Goal: Transaction & Acquisition: Book appointment/travel/reservation

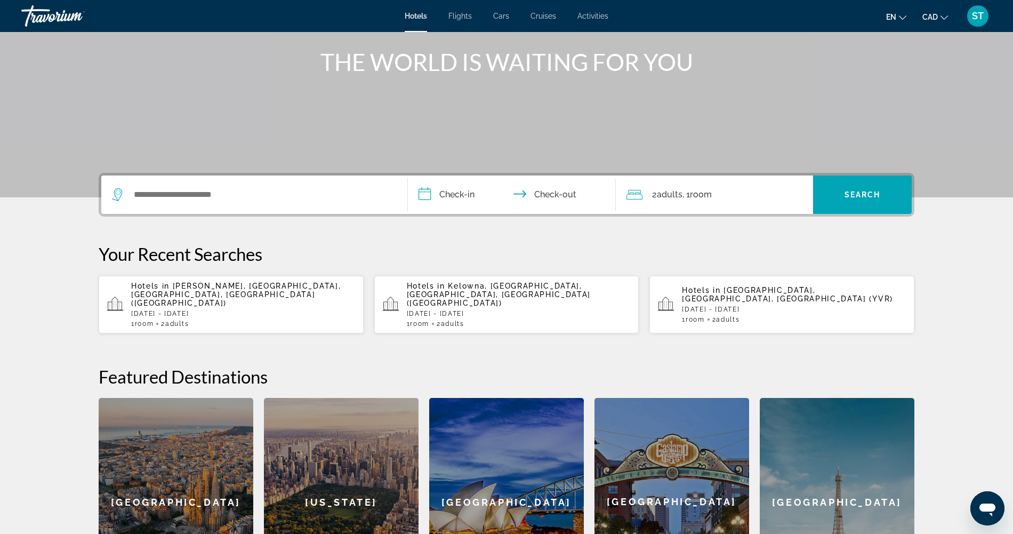
scroll to position [269, 0]
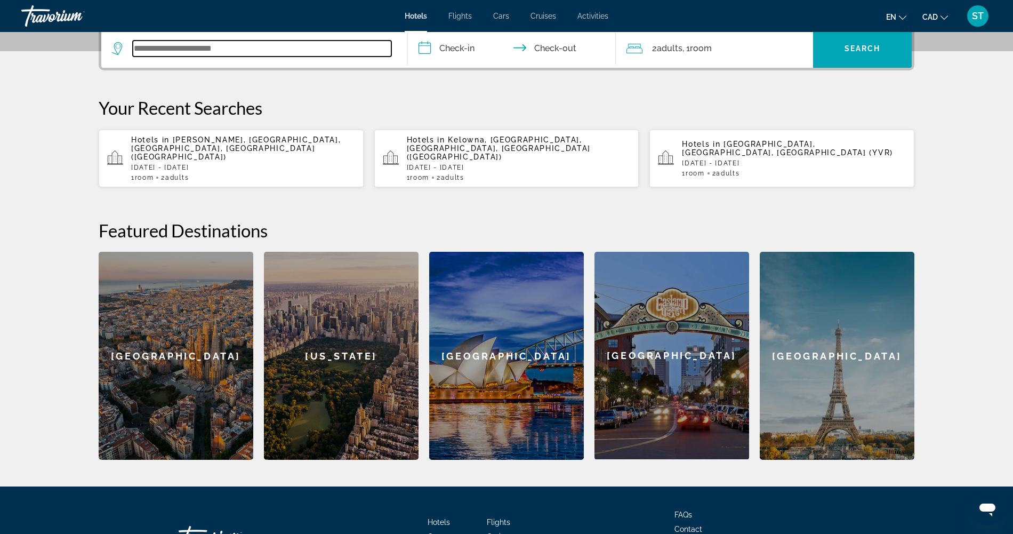
click at [154, 57] on input "Search widget" at bounding box center [262, 49] width 259 height 16
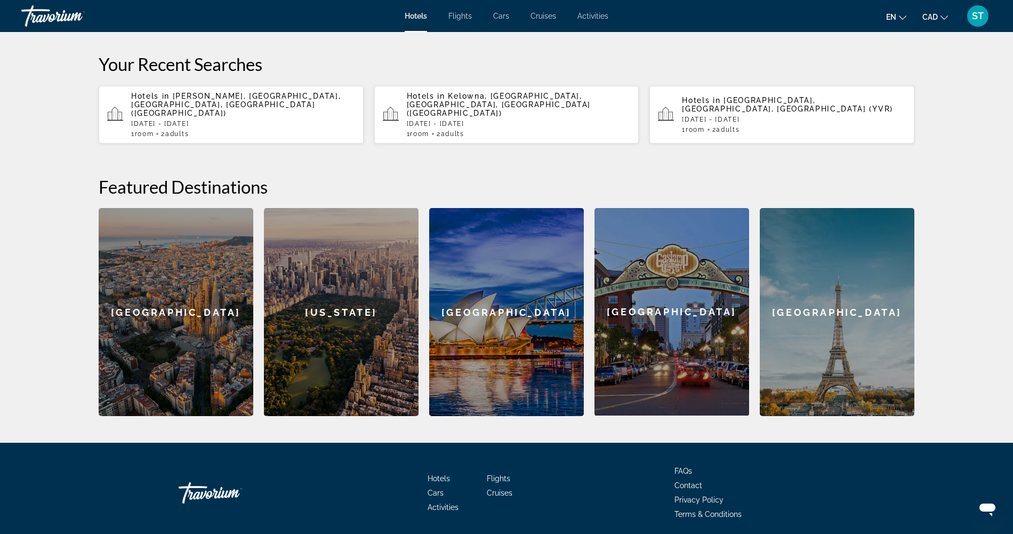
click at [156, 13] on input "Search widget" at bounding box center [262, 5] width 259 height 16
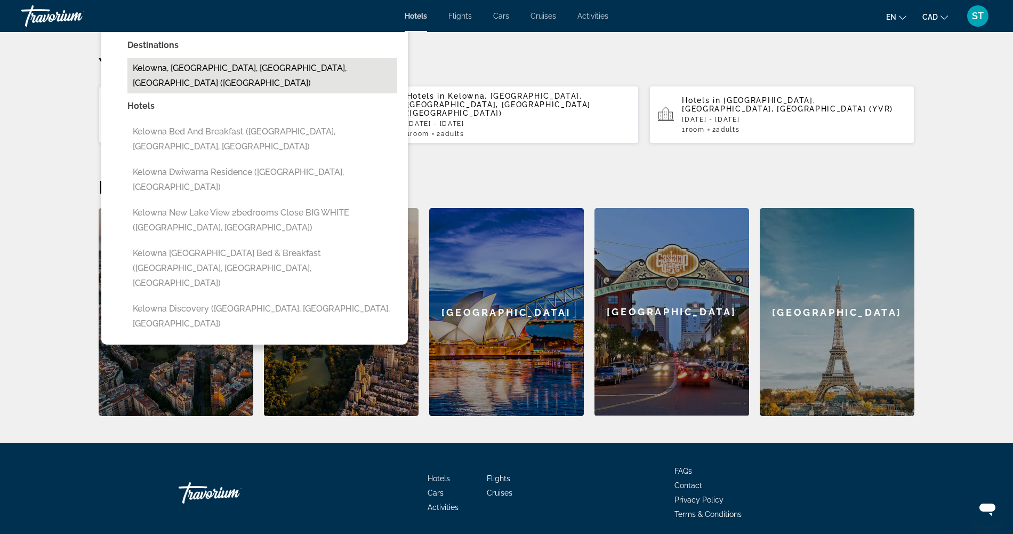
drag, startPoint x: 84, startPoint y: 89, endPoint x: 105, endPoint y: 139, distance: 54.1
click at [127, 93] on button "Kelowna, [GEOGRAPHIC_DATA], [GEOGRAPHIC_DATA], [GEOGRAPHIC_DATA] ([GEOGRAPHIC_D…" at bounding box center [262, 75] width 270 height 35
type input "**********"
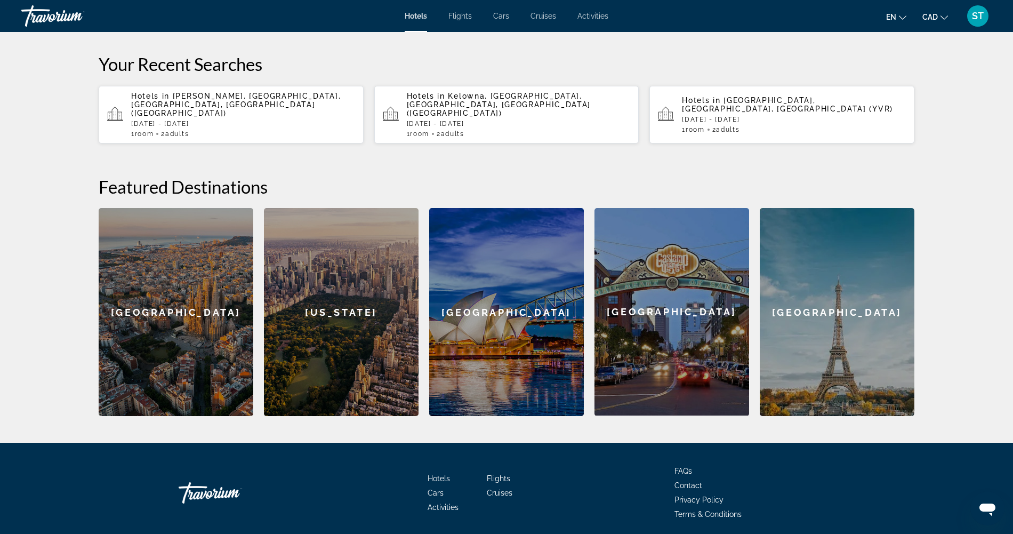
click at [444, 27] on input "**********" at bounding box center [514, 7] width 212 height 42
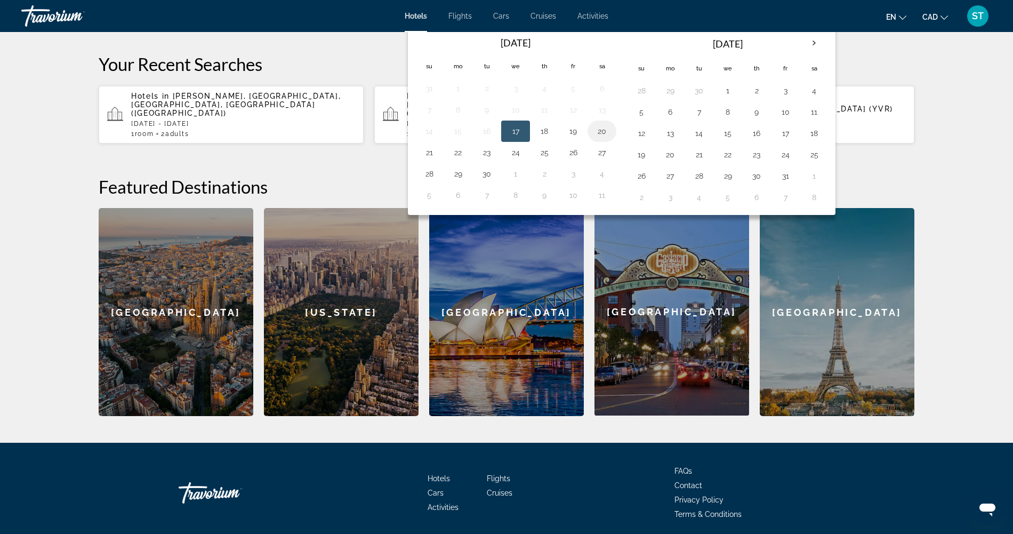
click at [600, 139] on button "20" at bounding box center [602, 131] width 17 height 15
click at [421, 160] on button "21" at bounding box center [429, 152] width 17 height 15
type input "**********"
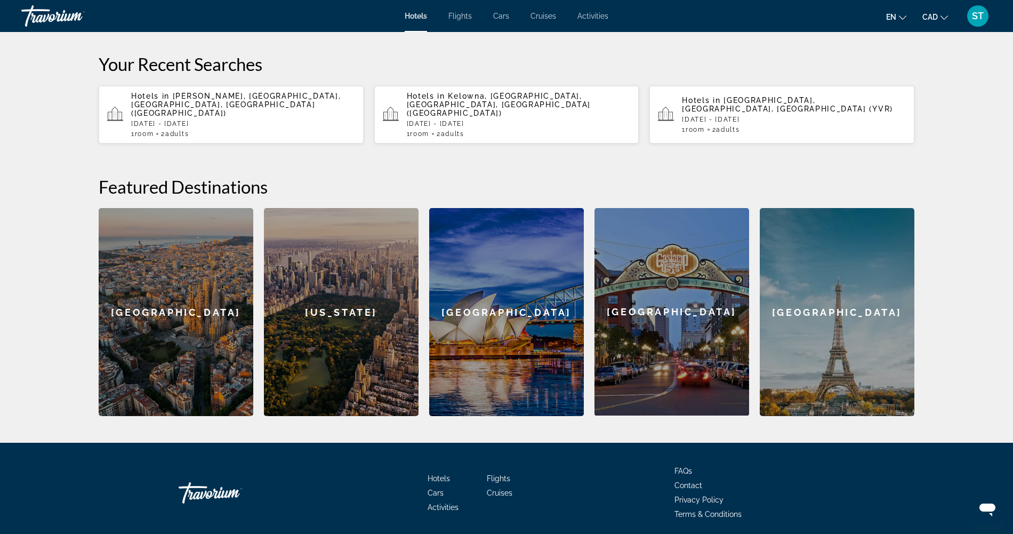
click at [881, 9] on span "Search" at bounding box center [863, 5] width 36 height 9
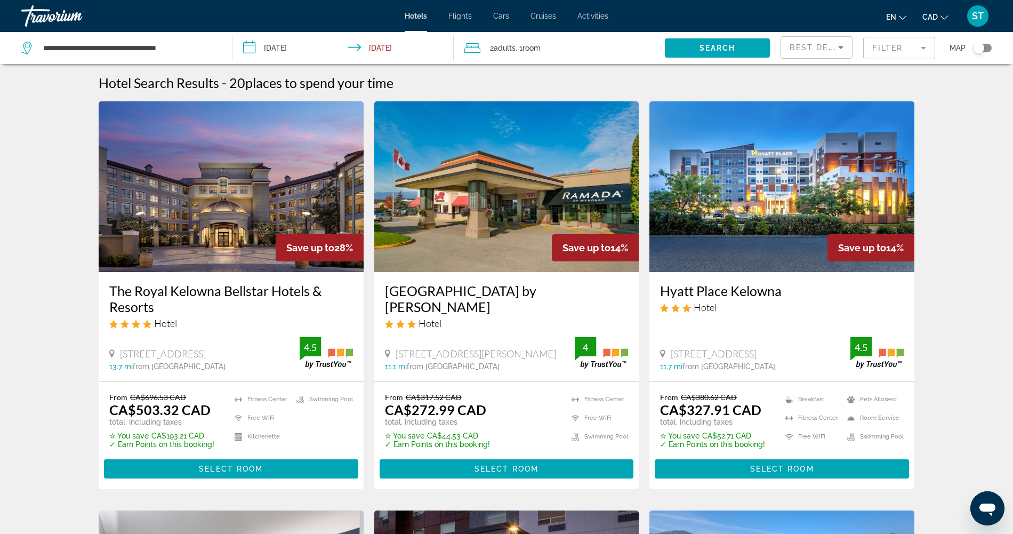
click at [981, 52] on div "Toggle map" at bounding box center [983, 48] width 18 height 9
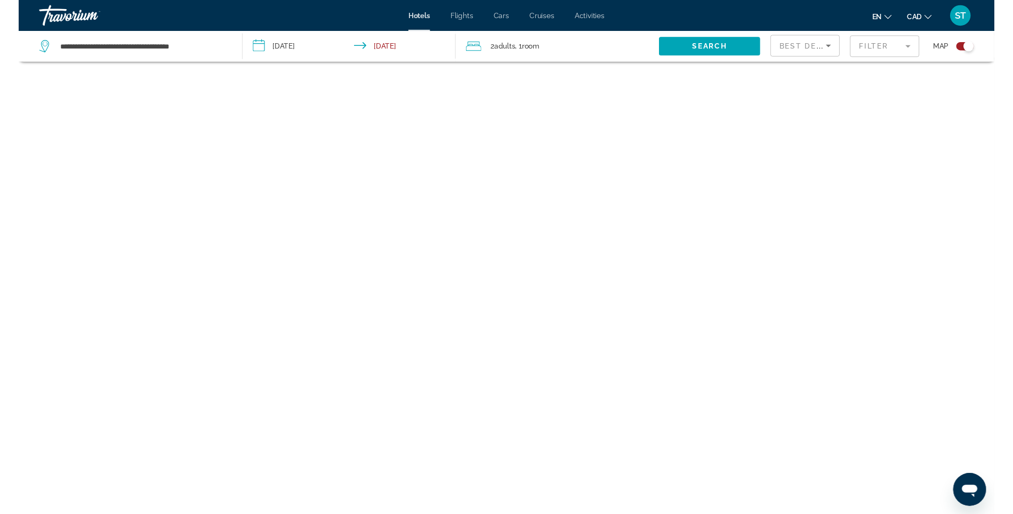
scroll to position [77, 0]
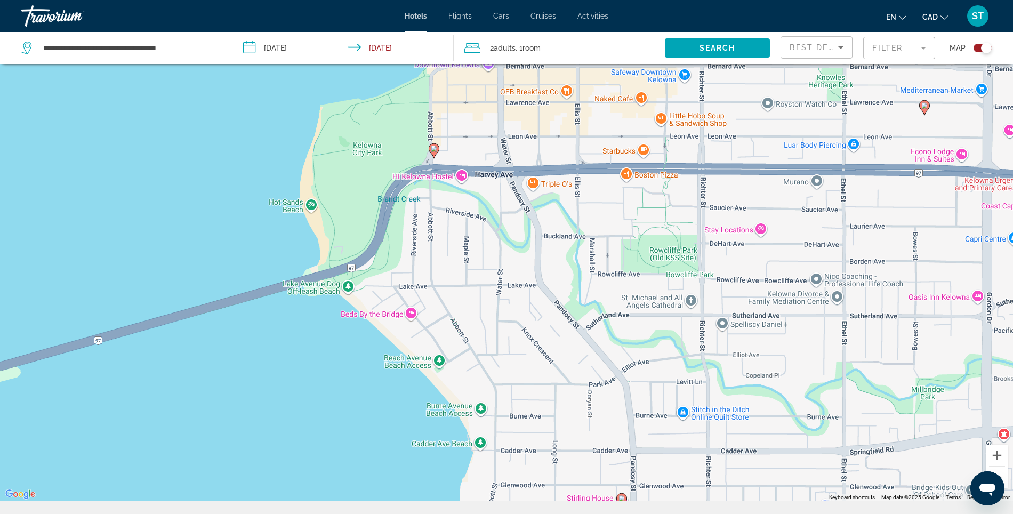
click at [436, 152] on image "Main content" at bounding box center [434, 149] width 6 height 6
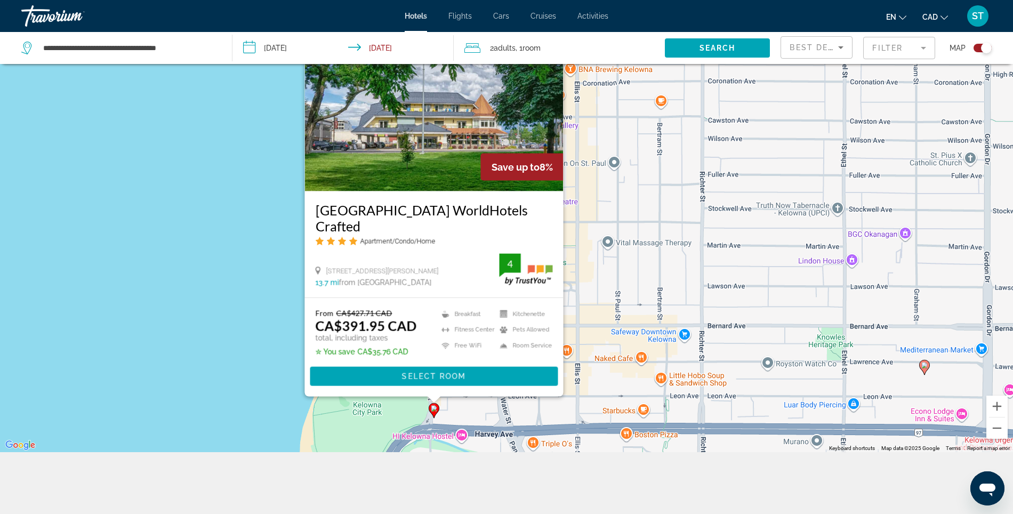
scroll to position [0, 0]
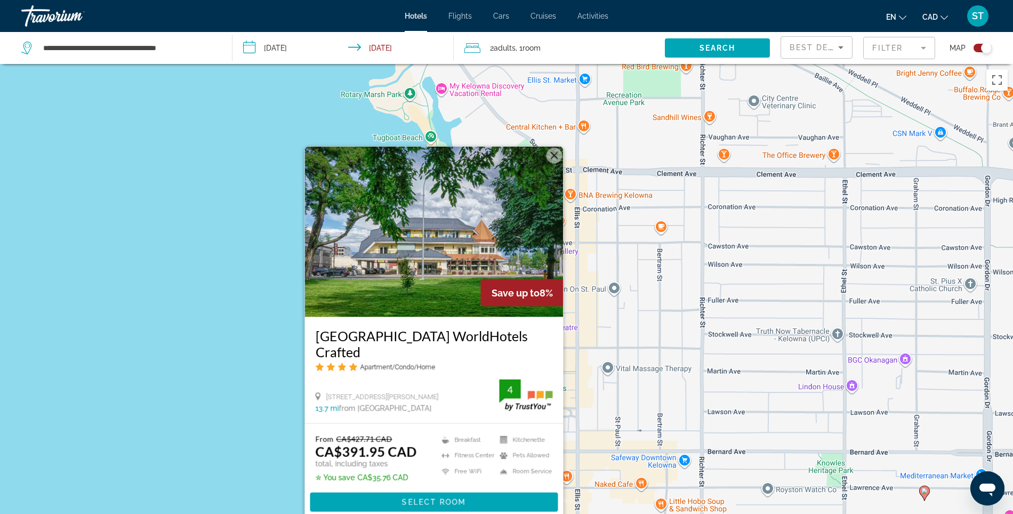
click at [559, 148] on button "Close" at bounding box center [555, 156] width 16 height 16
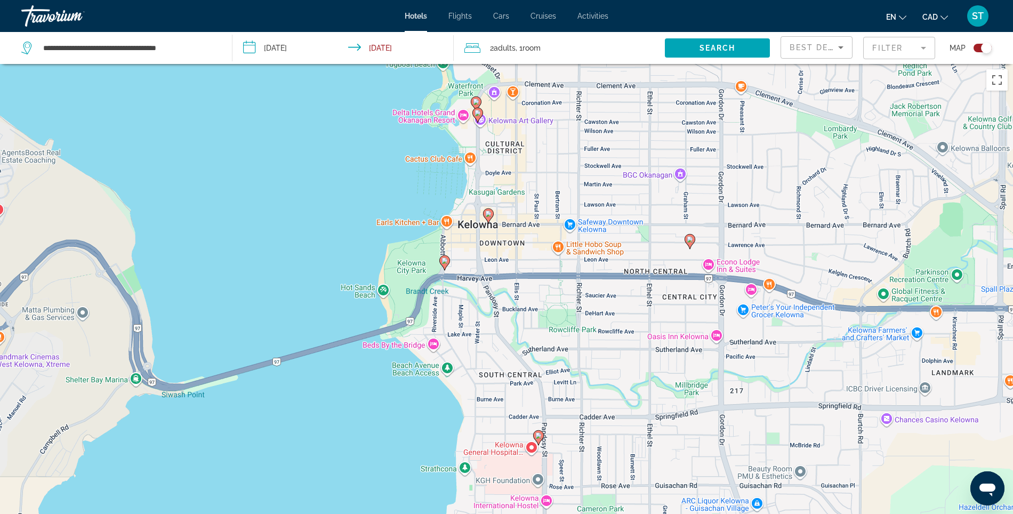
drag, startPoint x: 430, startPoint y: 321, endPoint x: 463, endPoint y: 214, distance: 112.3
click at [463, 214] on div "To activate drag with keyboard, press Alt + Enter. Once in keyboard drag state,…" at bounding box center [506, 321] width 1013 height 514
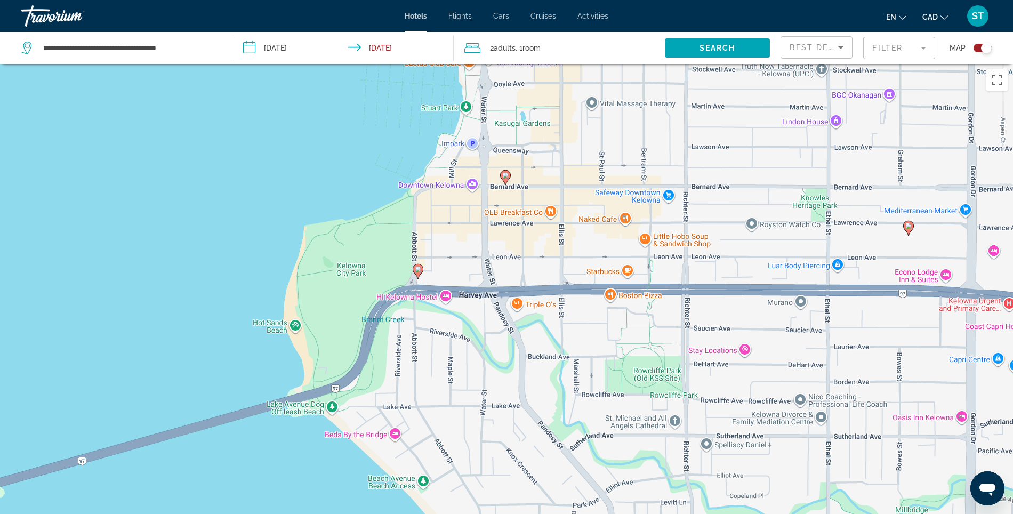
click at [508, 179] on image "Main content" at bounding box center [505, 175] width 6 height 6
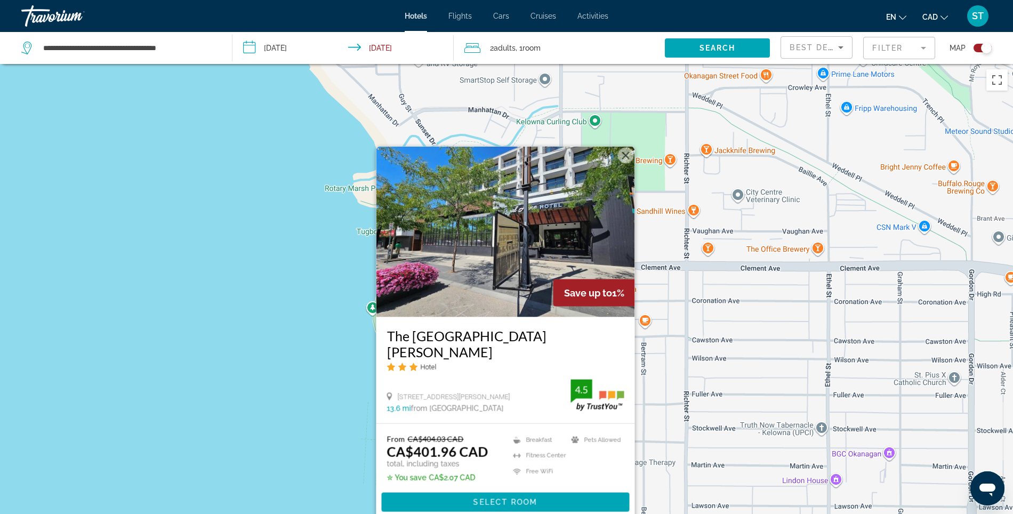
click at [629, 148] on button "Close" at bounding box center [626, 156] width 16 height 16
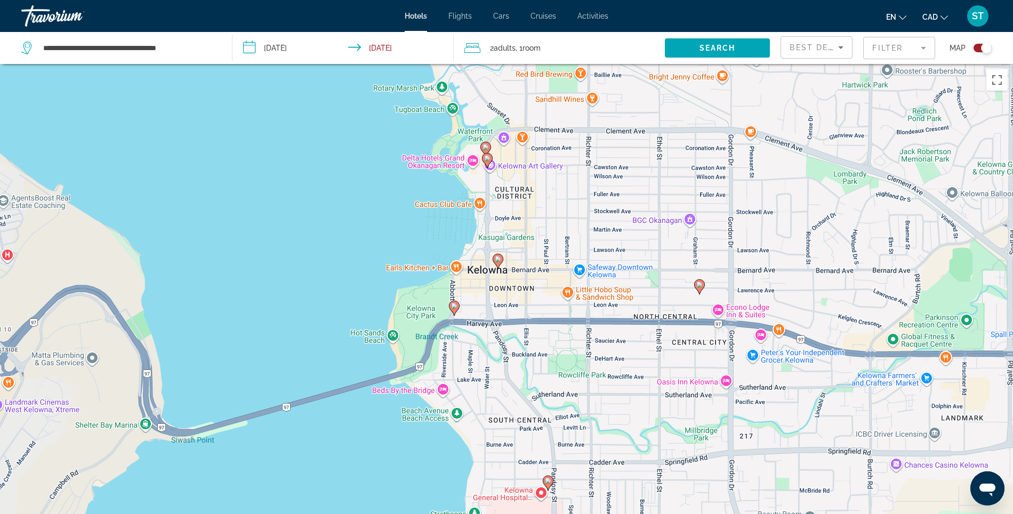
drag, startPoint x: 492, startPoint y: 312, endPoint x: 494, endPoint y: 205, distance: 107.2
click at [494, 205] on div "To activate drag with keyboard, press Alt + Enter. Once in keyboard drag state,…" at bounding box center [506, 321] width 1013 height 514
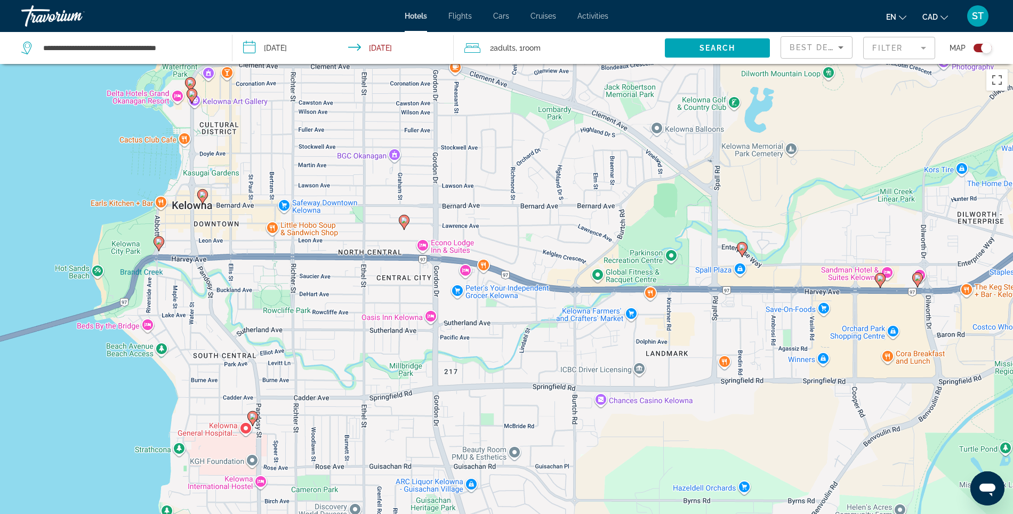
click at [160, 245] on image "Main content" at bounding box center [159, 241] width 6 height 6
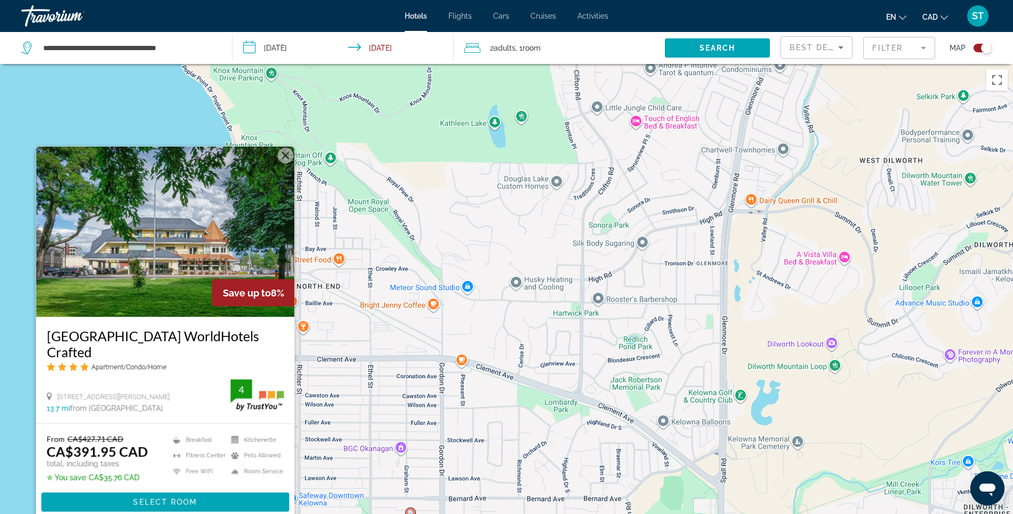
click at [286, 148] on button "Close" at bounding box center [286, 156] width 16 height 16
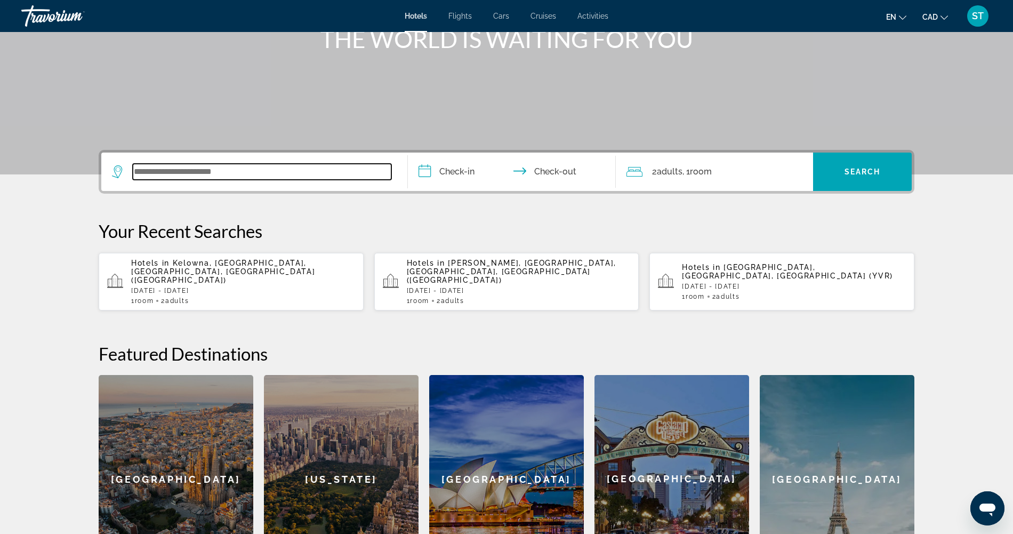
click at [210, 180] on input "Search widget" at bounding box center [262, 172] width 259 height 16
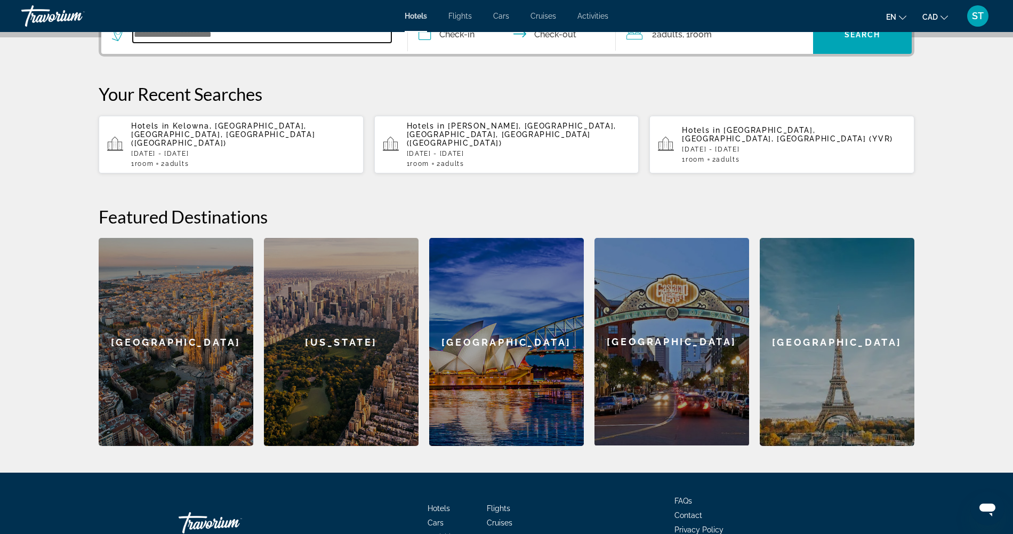
scroll to position [312, 0]
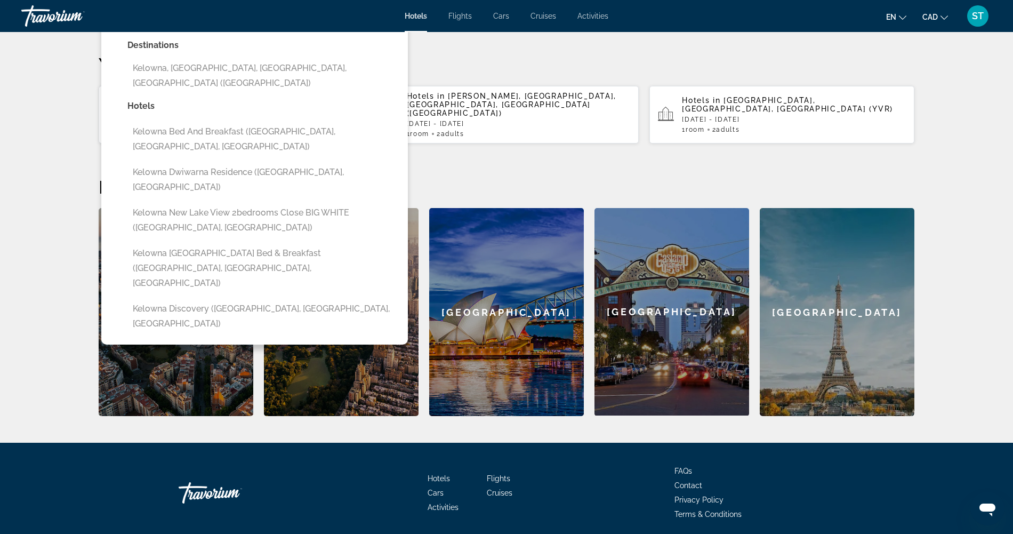
drag, startPoint x: 97, startPoint y: 95, endPoint x: 121, endPoint y: 144, distance: 54.4
click at [127, 93] on button "Kelowna, [GEOGRAPHIC_DATA], [GEOGRAPHIC_DATA], [GEOGRAPHIC_DATA] ([GEOGRAPHIC_D…" at bounding box center [262, 75] width 270 height 35
type input "**********"
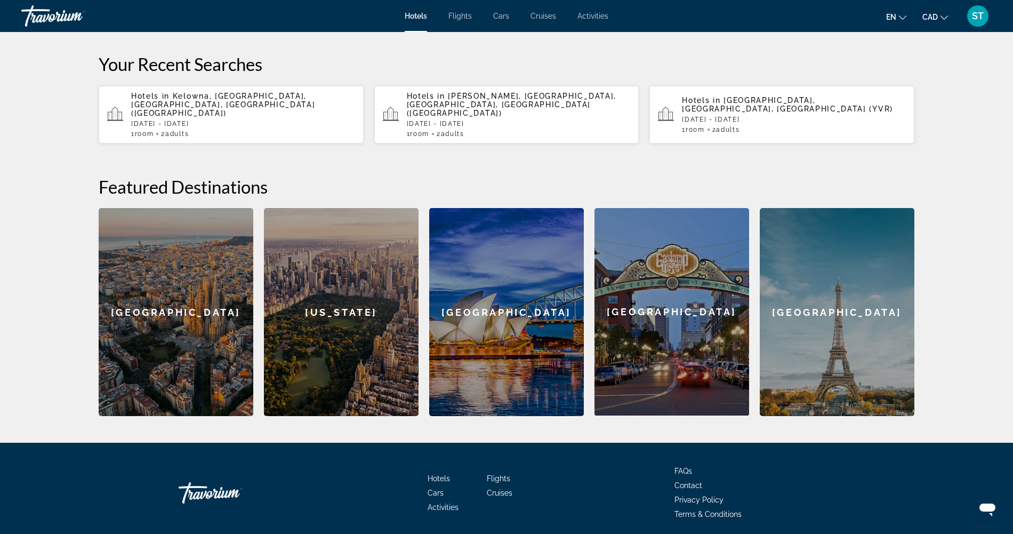
click at [448, 27] on input "**********" at bounding box center [514, 7] width 212 height 42
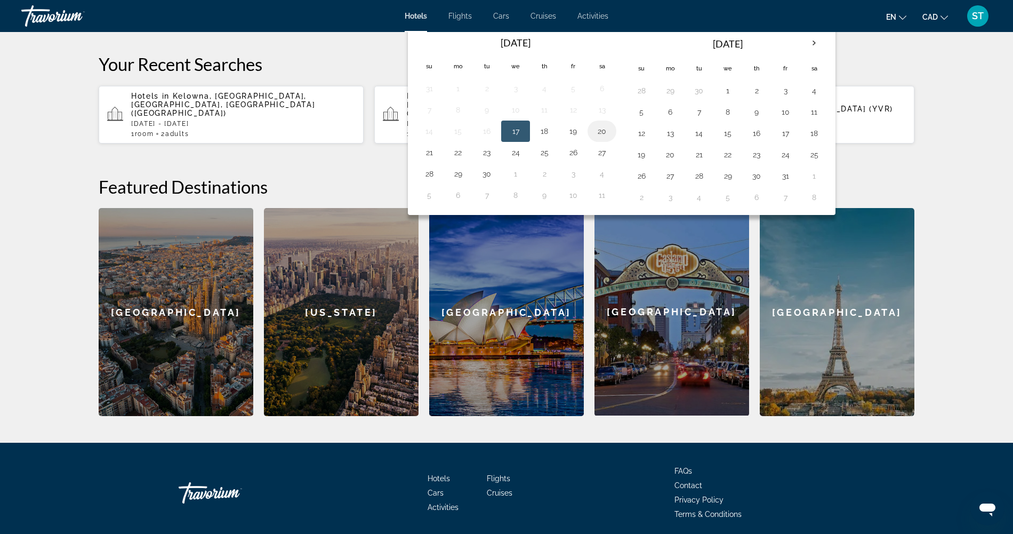
click at [599, 139] on button "20" at bounding box center [602, 131] width 17 height 15
click at [421, 160] on button "21" at bounding box center [429, 152] width 17 height 15
type input "**********"
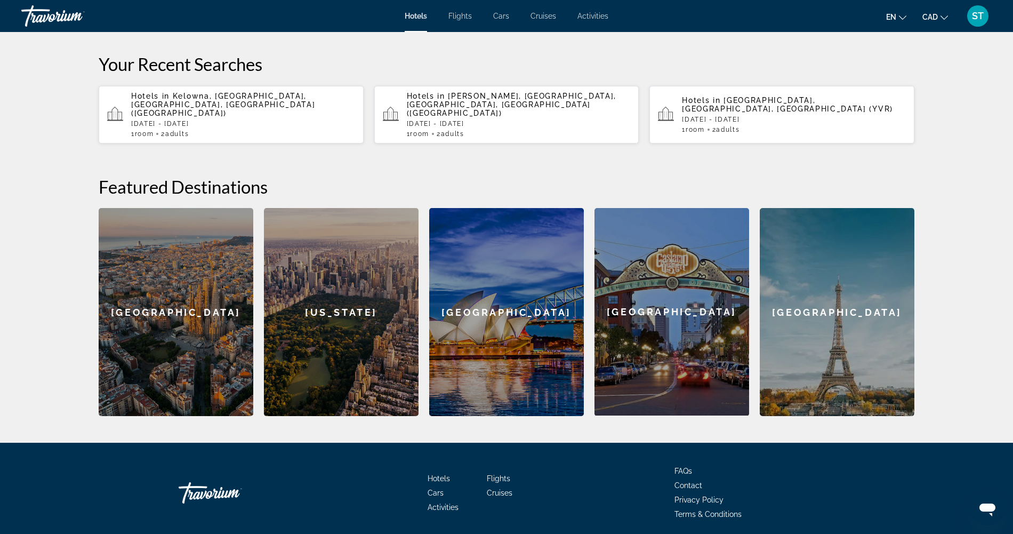
click at [881, 9] on span "Search" at bounding box center [863, 5] width 36 height 9
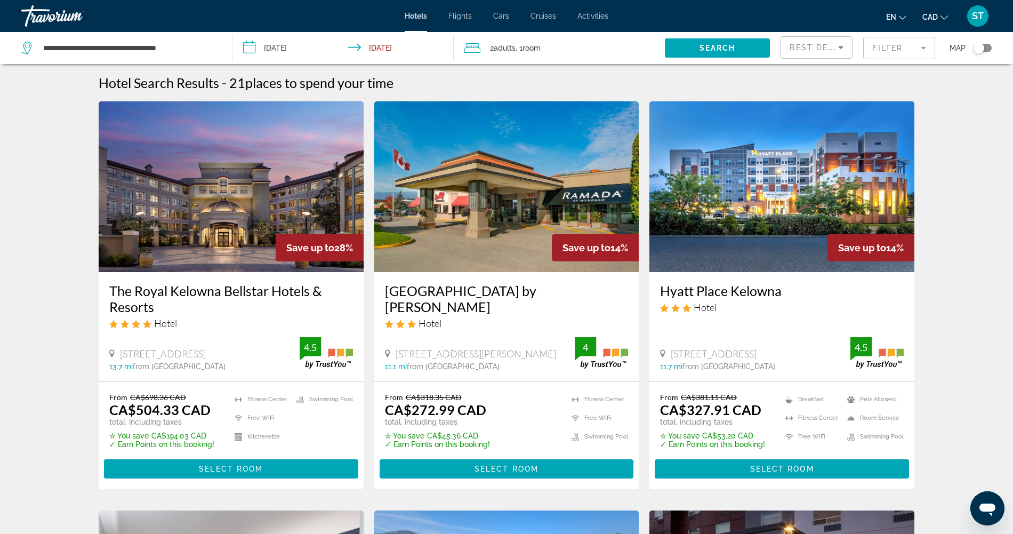
click at [878, 53] on mat-form-field "Filter" at bounding box center [899, 48] width 72 height 22
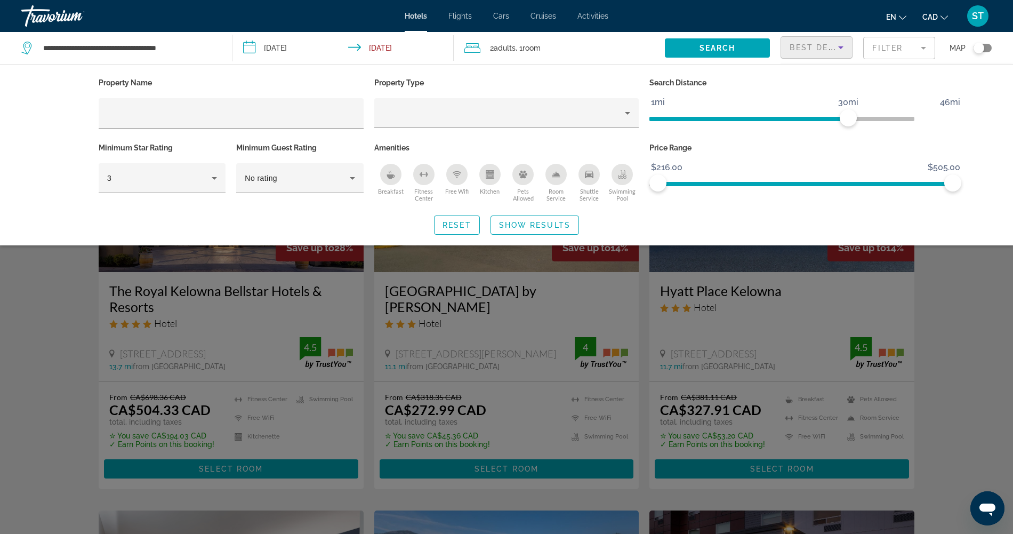
click at [790, 52] on span "Best Deals" at bounding box center [817, 47] width 55 height 9
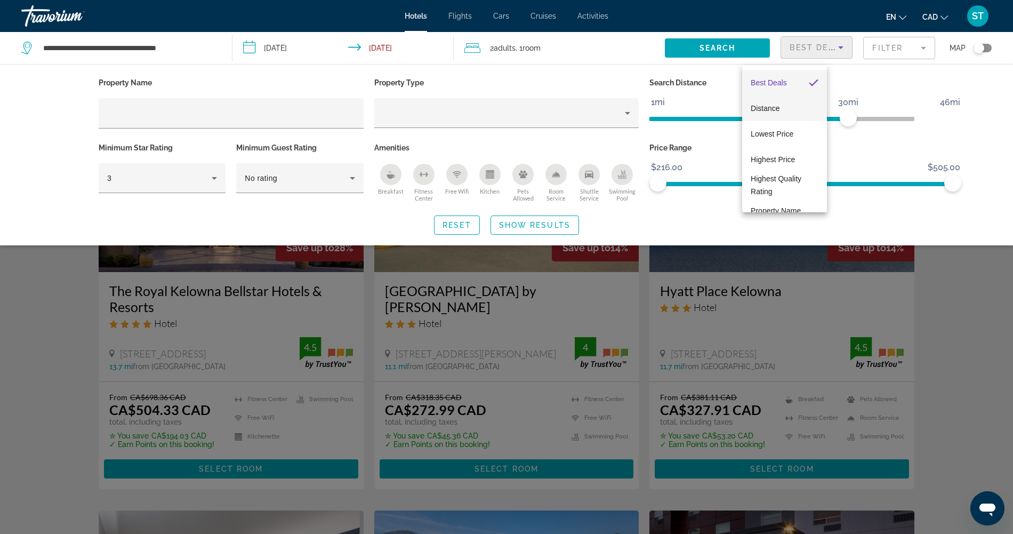
click at [773, 109] on span "Distance" at bounding box center [765, 108] width 29 height 9
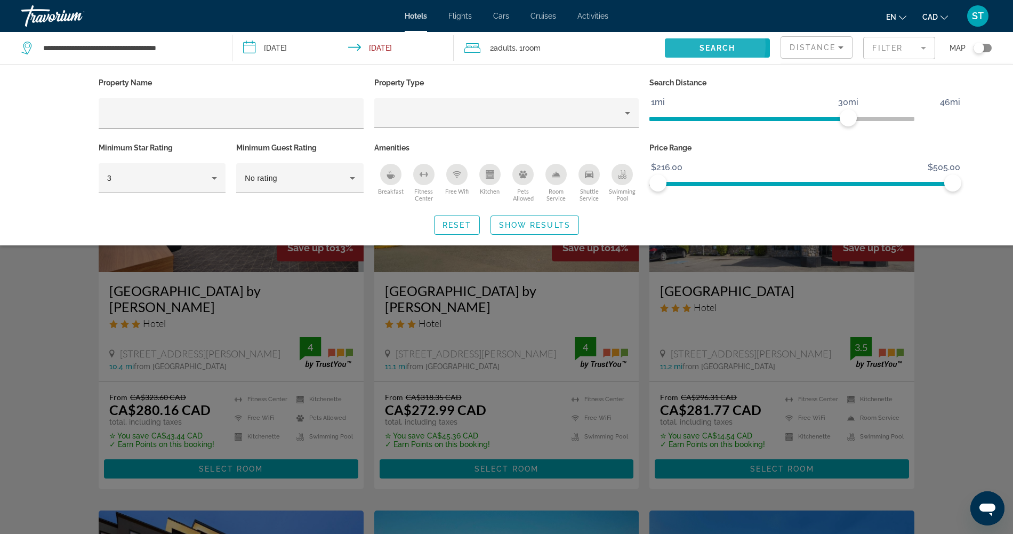
click at [700, 52] on span "Search" at bounding box center [718, 48] width 36 height 9
click at [535, 229] on span "Show Results" at bounding box center [534, 225] width 71 height 9
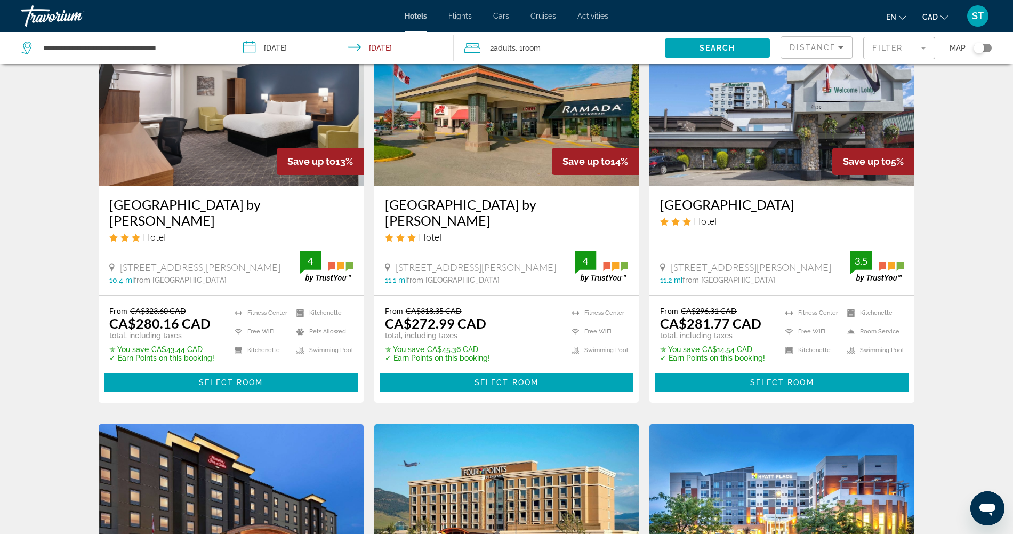
scroll to position [63, 0]
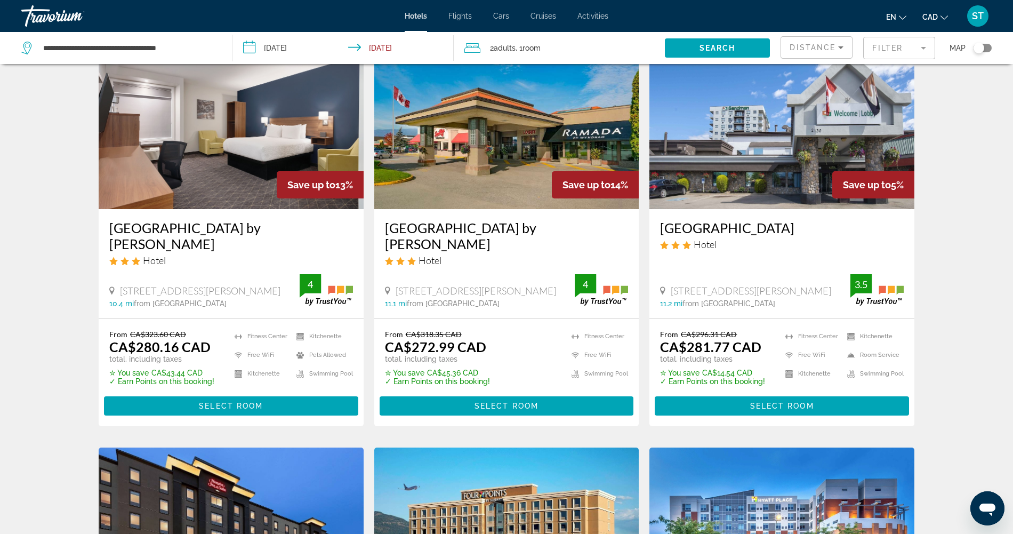
click at [790, 51] on span "Distance" at bounding box center [813, 47] width 46 height 9
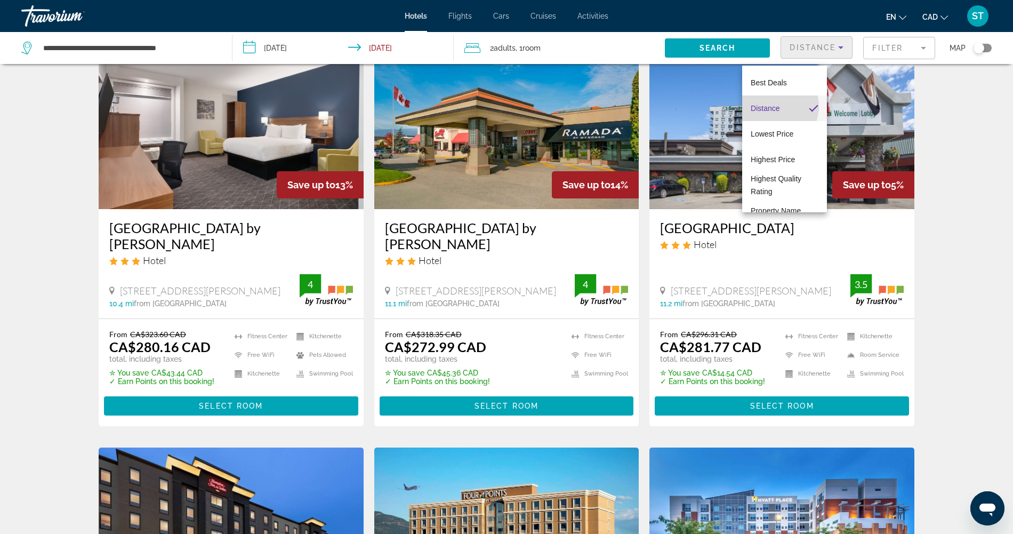
click at [772, 106] on span "Distance" at bounding box center [765, 108] width 29 height 9
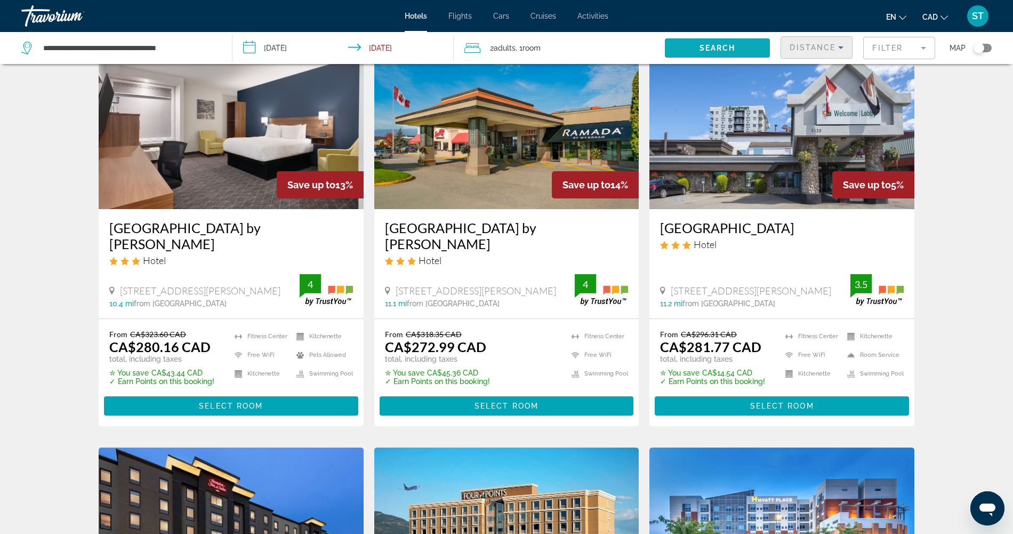
click at [700, 52] on span "Search" at bounding box center [718, 48] width 36 height 9
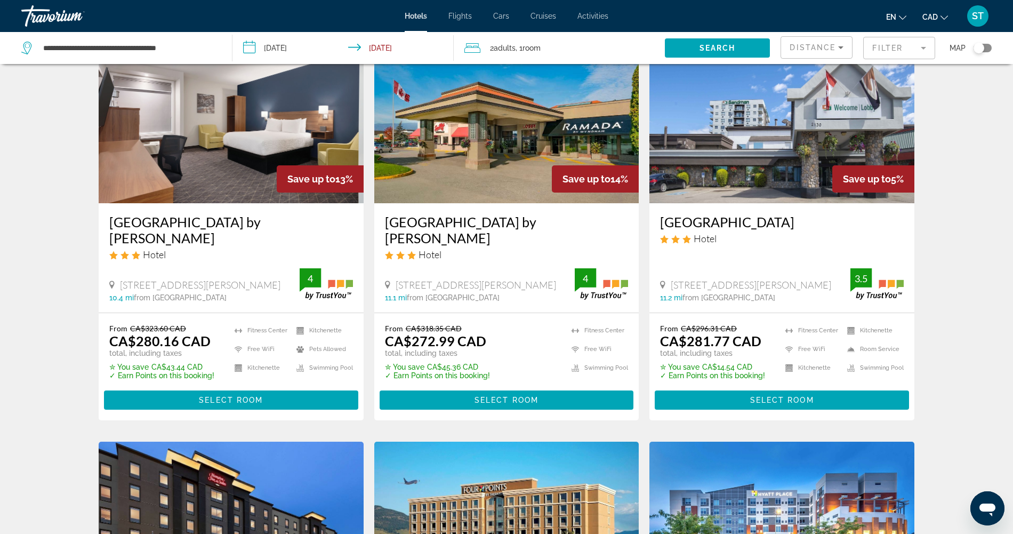
scroll to position [0, 0]
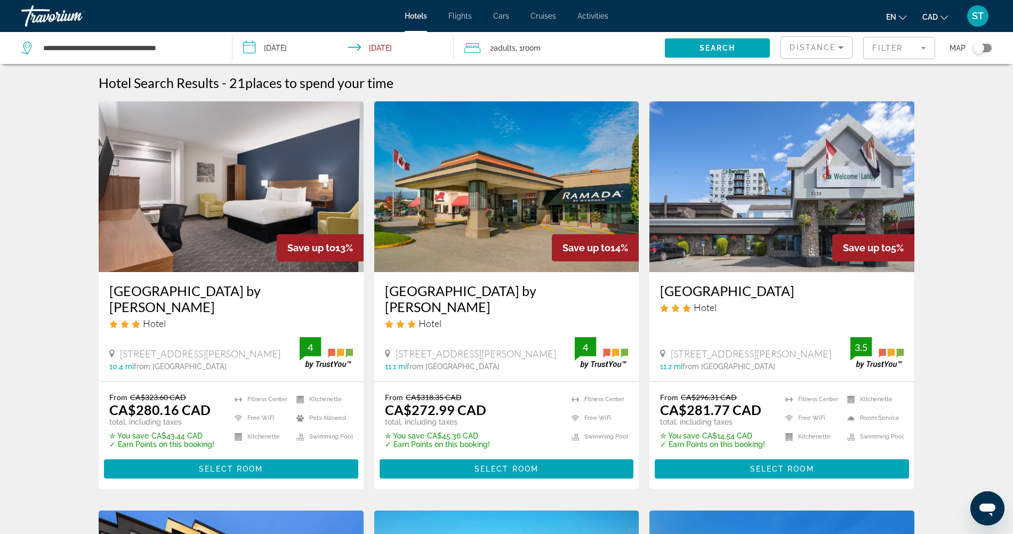
click at [798, 52] on span "Distance" at bounding box center [813, 47] width 46 height 9
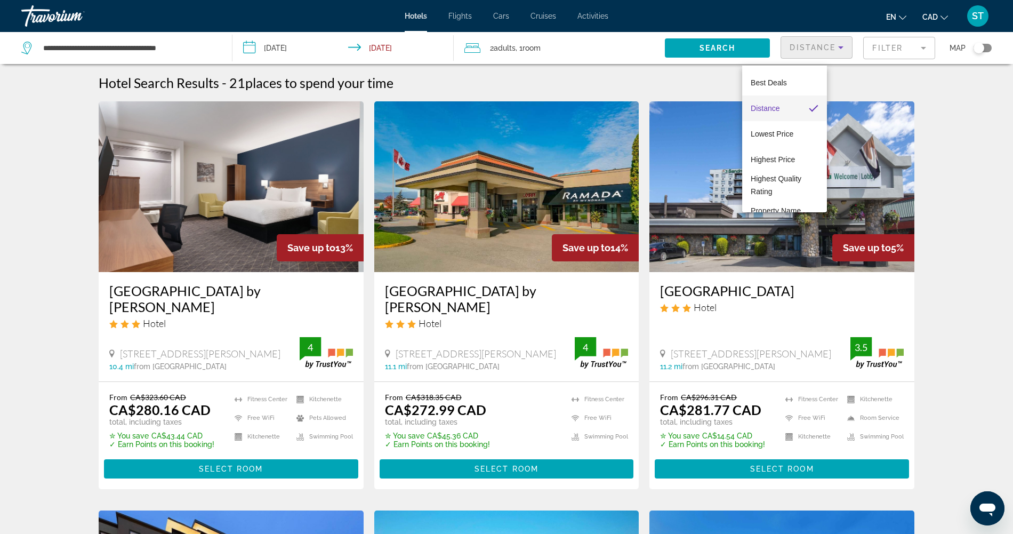
click at [773, 109] on span "Distance" at bounding box center [765, 108] width 29 height 9
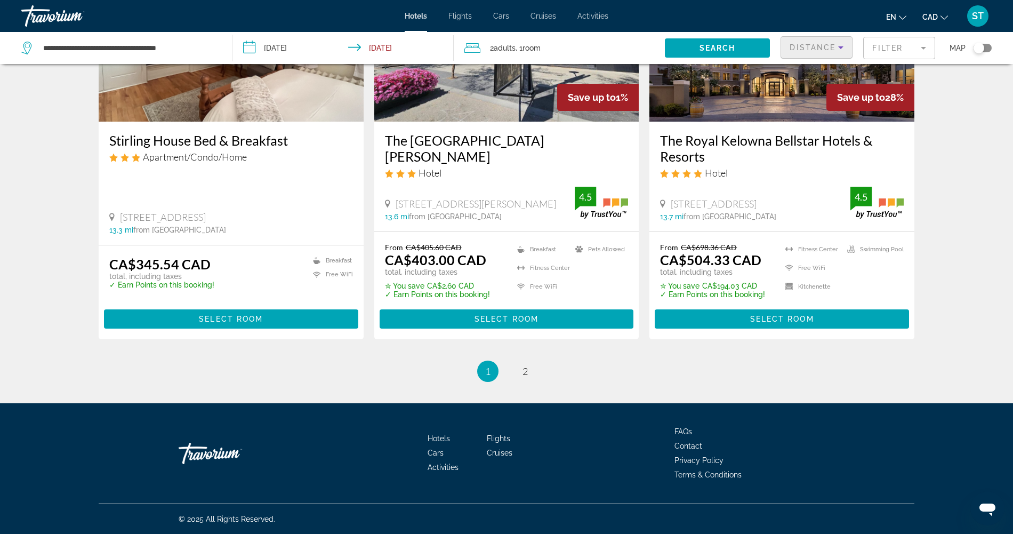
scroll to position [1681, 0]
click at [525, 362] on link "page 2" at bounding box center [525, 371] width 19 height 19
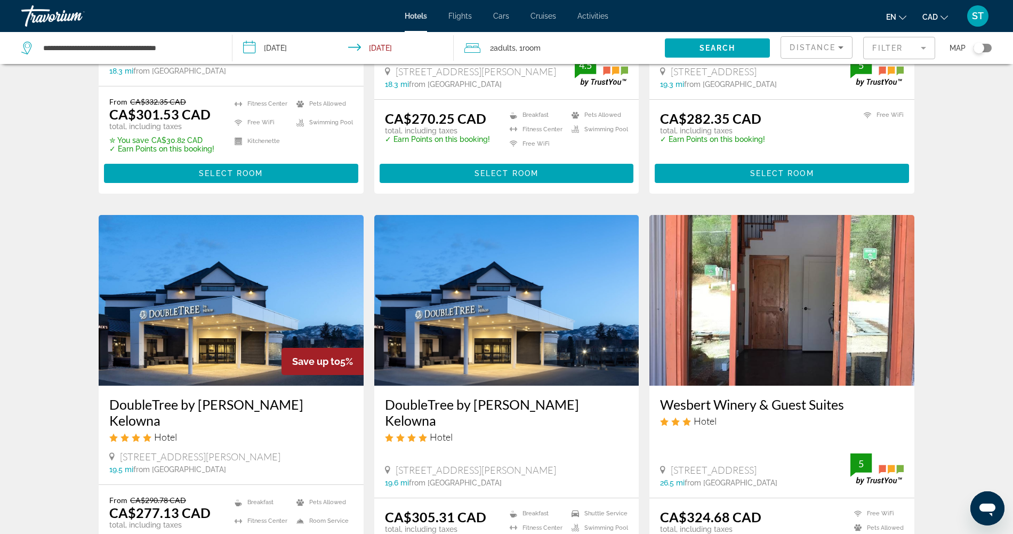
scroll to position [1165, 0]
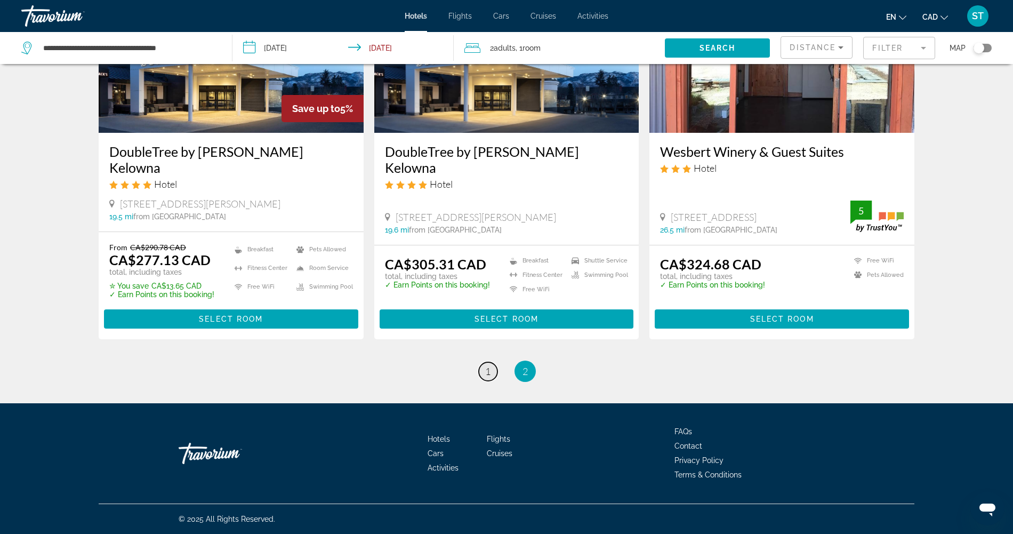
click at [485, 365] on span "1" at bounding box center [487, 371] width 5 height 12
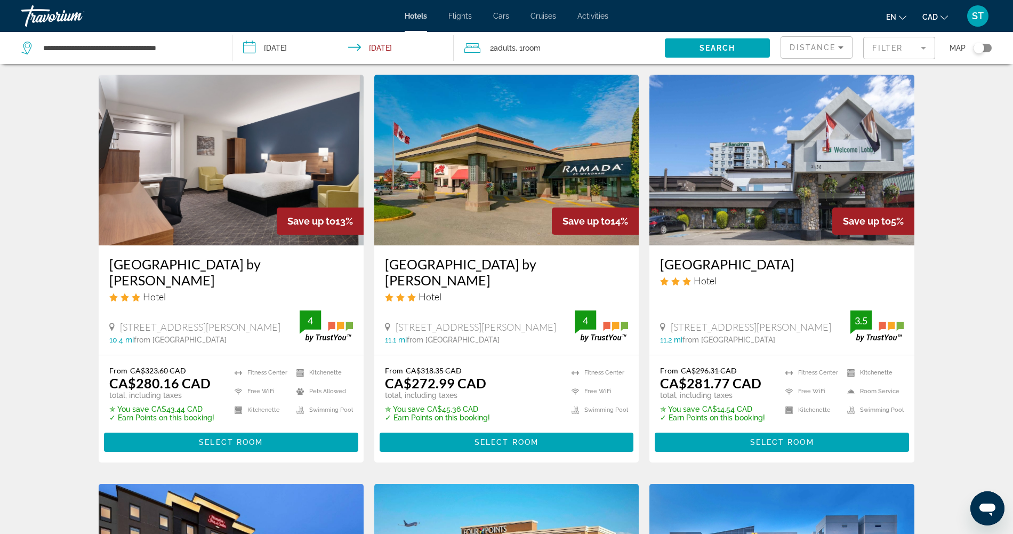
scroll to position [58, 0]
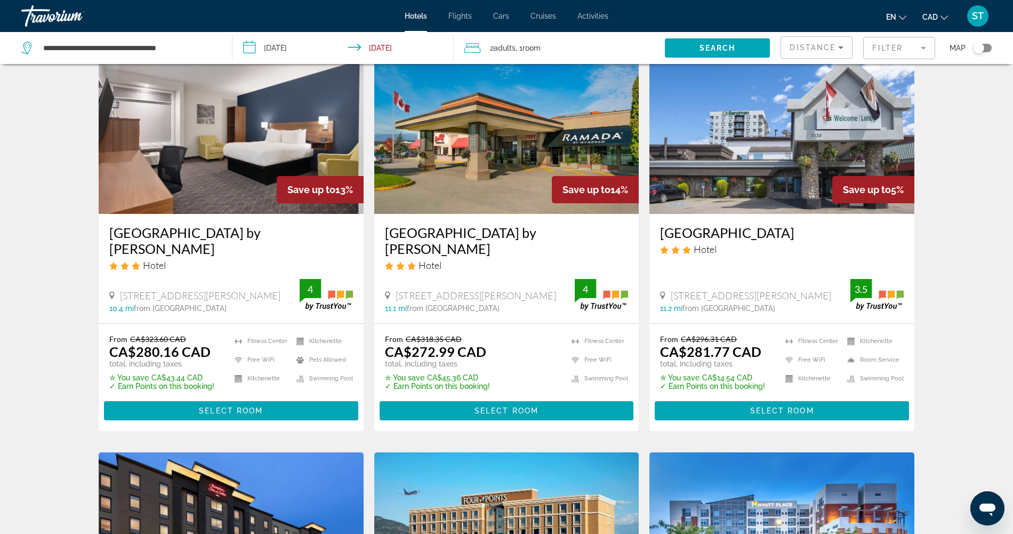
click at [982, 52] on div "Toggle map" at bounding box center [983, 48] width 18 height 9
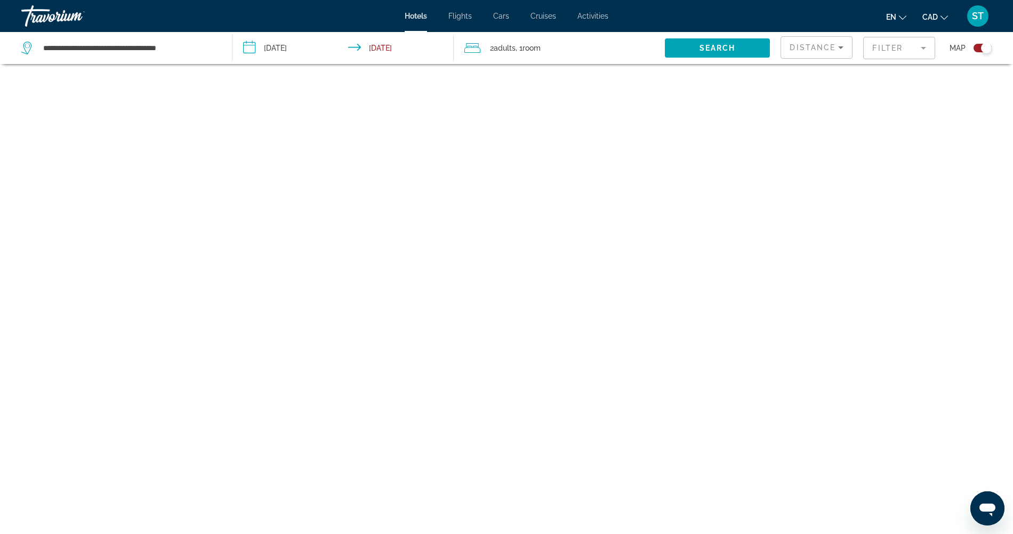
scroll to position [77, 0]
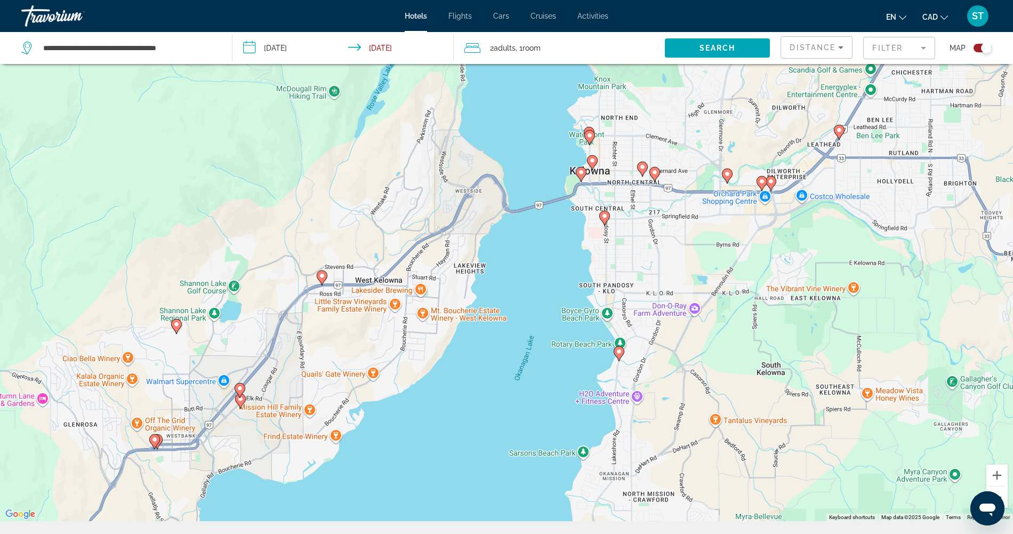
drag, startPoint x: 600, startPoint y: 184, endPoint x: 582, endPoint y: 295, distance: 112.3
click at [582, 295] on div "To activate drag with keyboard, press Alt + Enter. Once in keyboard drag state,…" at bounding box center [506, 254] width 1013 height 534
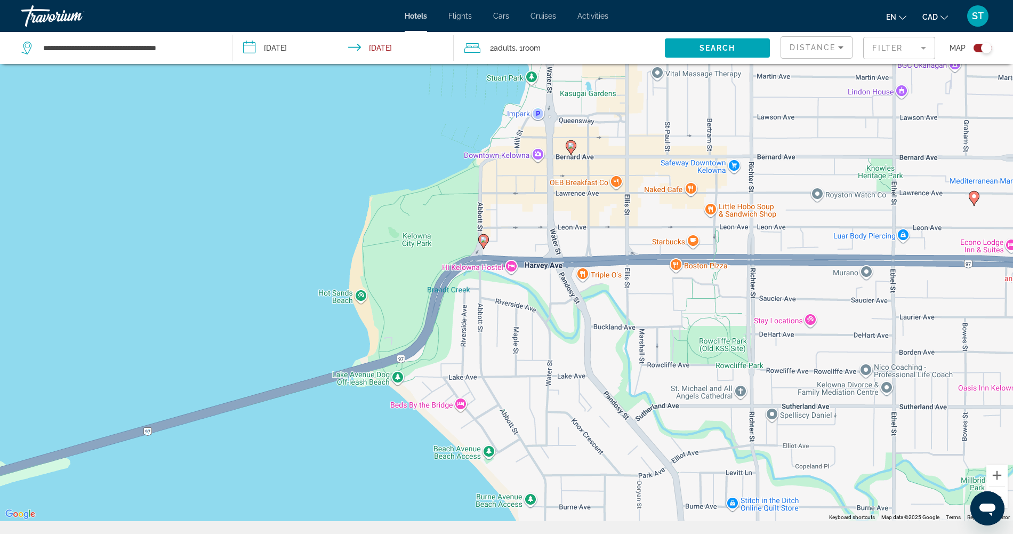
click at [483, 243] on image "Main content" at bounding box center [483, 239] width 6 height 6
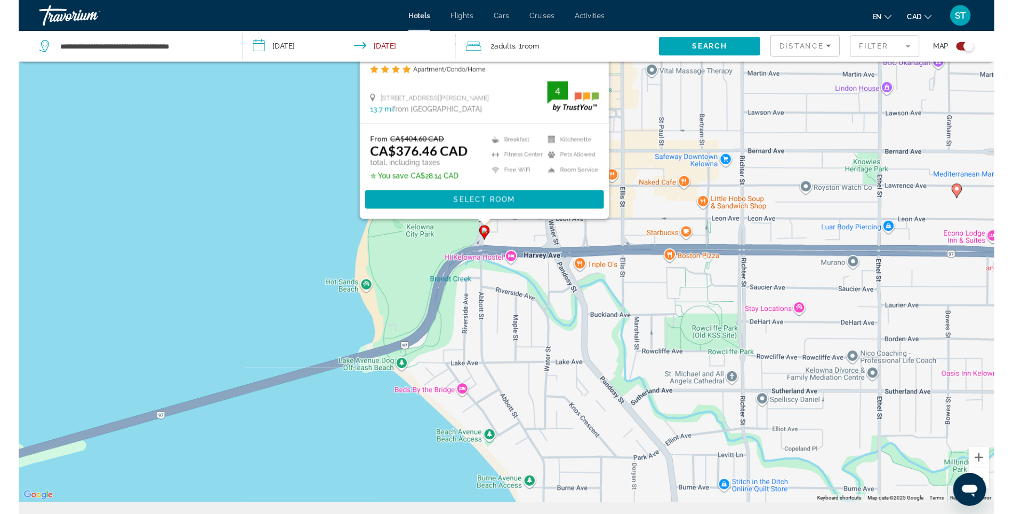
scroll to position [0, 0]
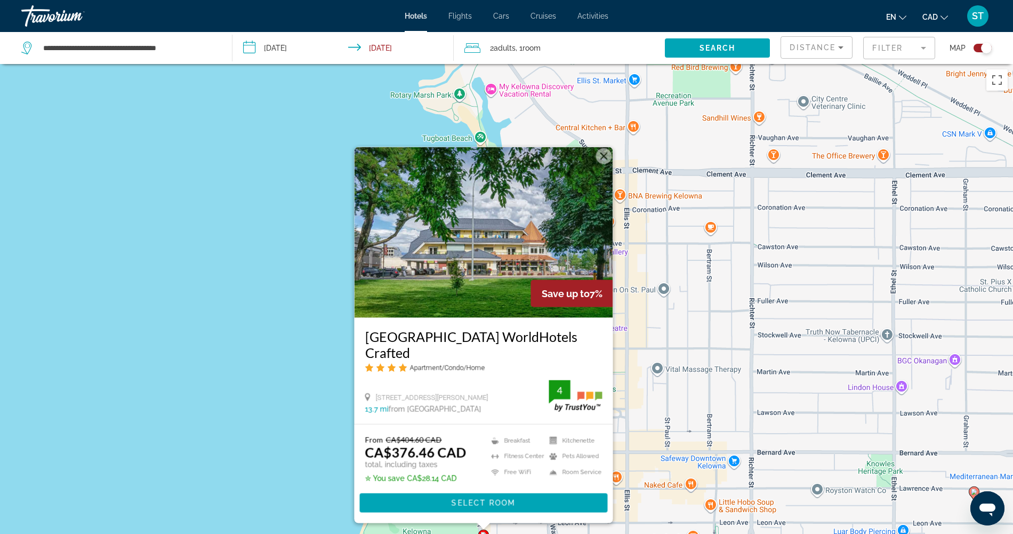
click at [689, 274] on div "To activate drag with keyboard, press Alt + Enter. Once in keyboard drag state,…" at bounding box center [506, 331] width 1013 height 534
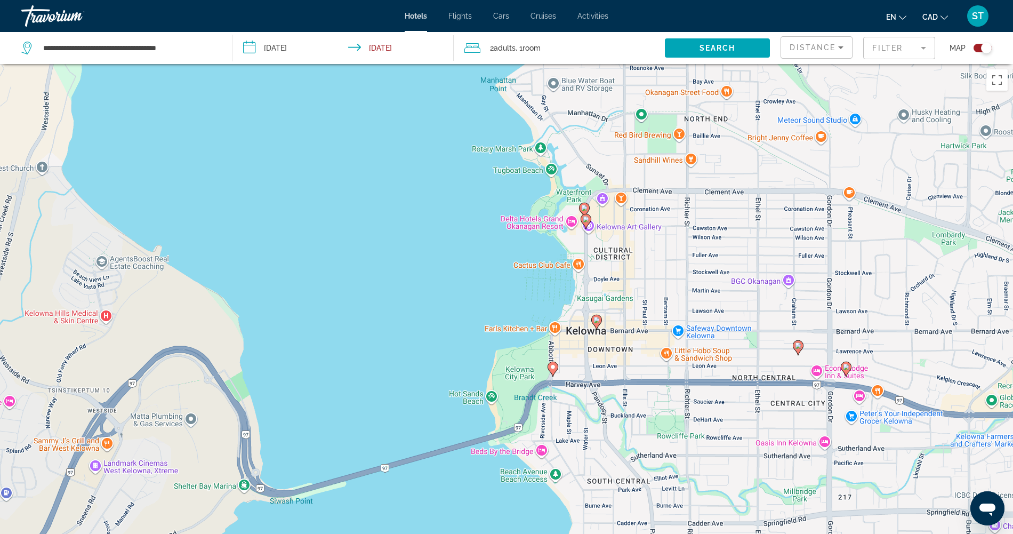
drag, startPoint x: 708, startPoint y: 378, endPoint x: 609, endPoint y: 308, distance: 121.6
click at [609, 308] on div "To activate drag with keyboard, press Alt + Enter. Once in keyboard drag state,…" at bounding box center [506, 331] width 1013 height 534
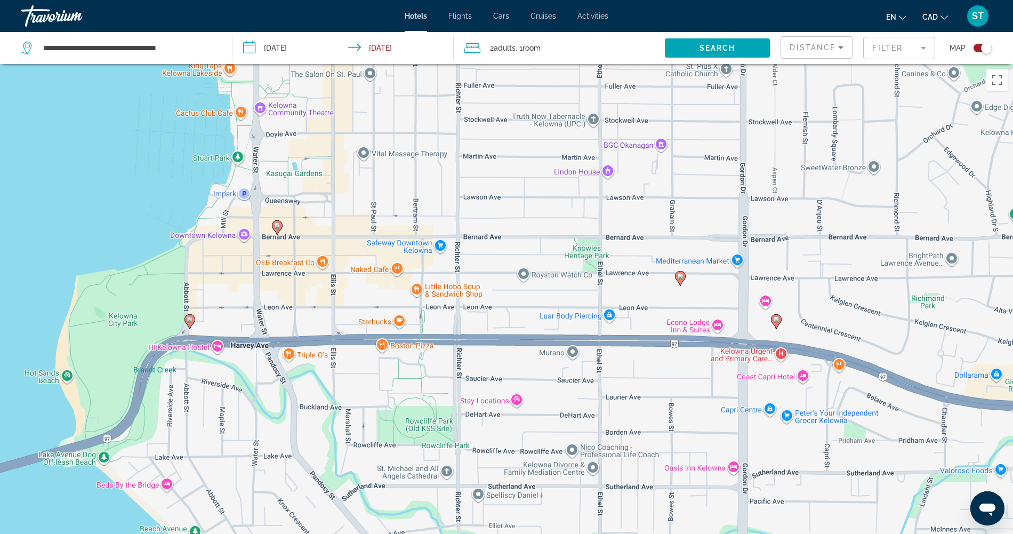
click at [719, 339] on div "To activate drag with keyboard, press Alt + Enter. Once in keyboard drag state,…" at bounding box center [506, 331] width 1013 height 534
click at [779, 328] on icon "Main content" at bounding box center [776, 321] width 11 height 15
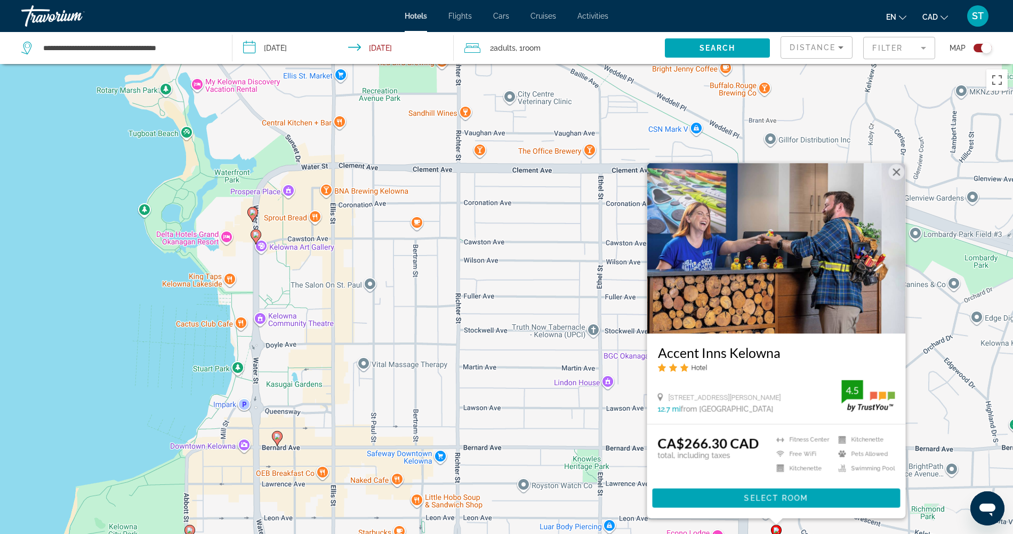
click at [901, 164] on button "Close" at bounding box center [897, 172] width 16 height 16
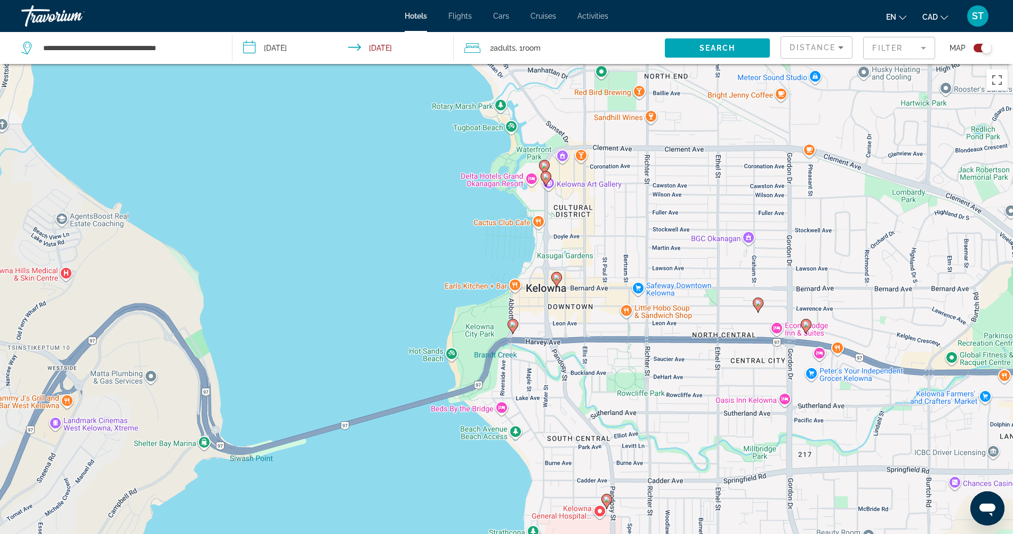
drag, startPoint x: 715, startPoint y: 433, endPoint x: 759, endPoint y: 335, distance: 107.9
click at [759, 335] on div "To activate drag with keyboard, press Alt + Enter. Once in keyboard drag state,…" at bounding box center [506, 331] width 1013 height 534
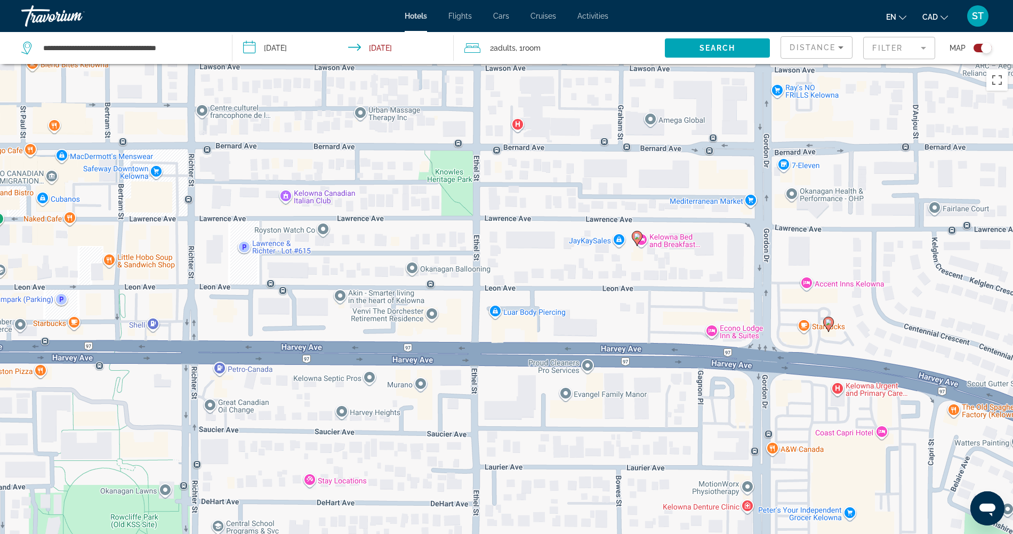
click at [713, 342] on div "To activate drag with keyboard, press Alt + Enter. Once in keyboard drag state,…" at bounding box center [506, 331] width 1013 height 534
click at [638, 239] on image "Main content" at bounding box center [637, 236] width 6 height 6
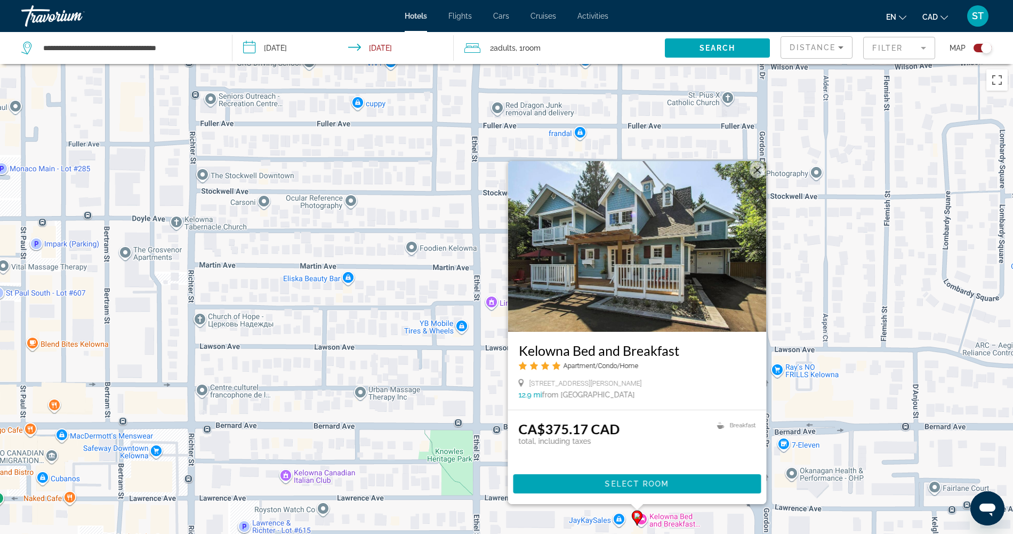
click at [761, 162] on button "Close" at bounding box center [758, 170] width 16 height 16
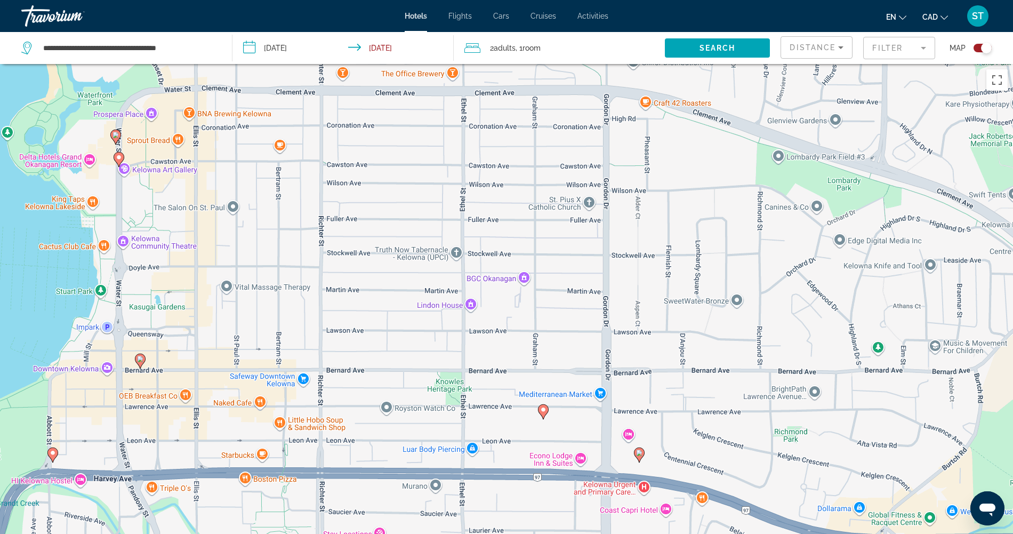
drag, startPoint x: 400, startPoint y: 396, endPoint x: 658, endPoint y: 327, distance: 267.0
click at [658, 327] on div "To navigate, press the arrow keys. To activate drag with keyboard, press Alt + …" at bounding box center [506, 331] width 1013 height 534
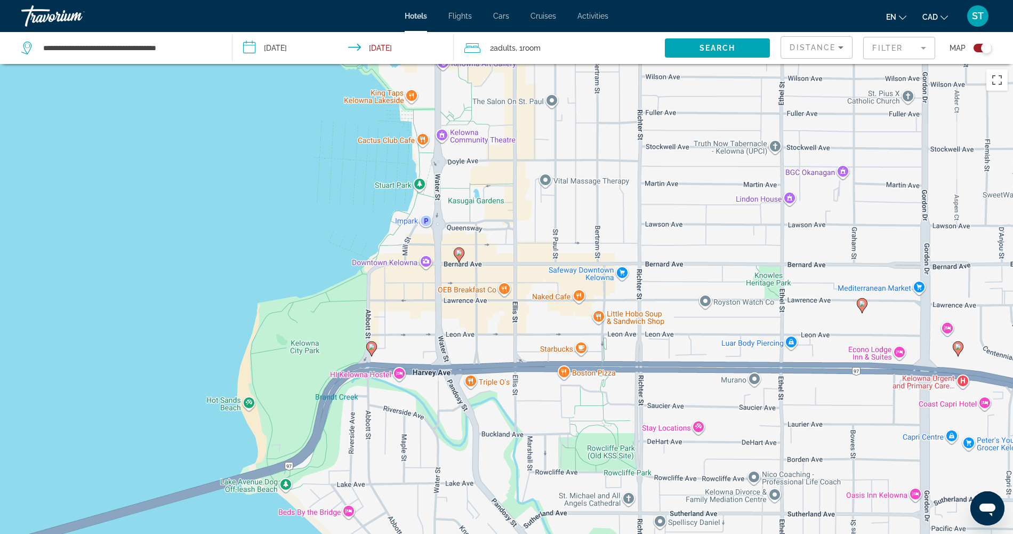
click at [462, 256] on image "Main content" at bounding box center [459, 253] width 6 height 6
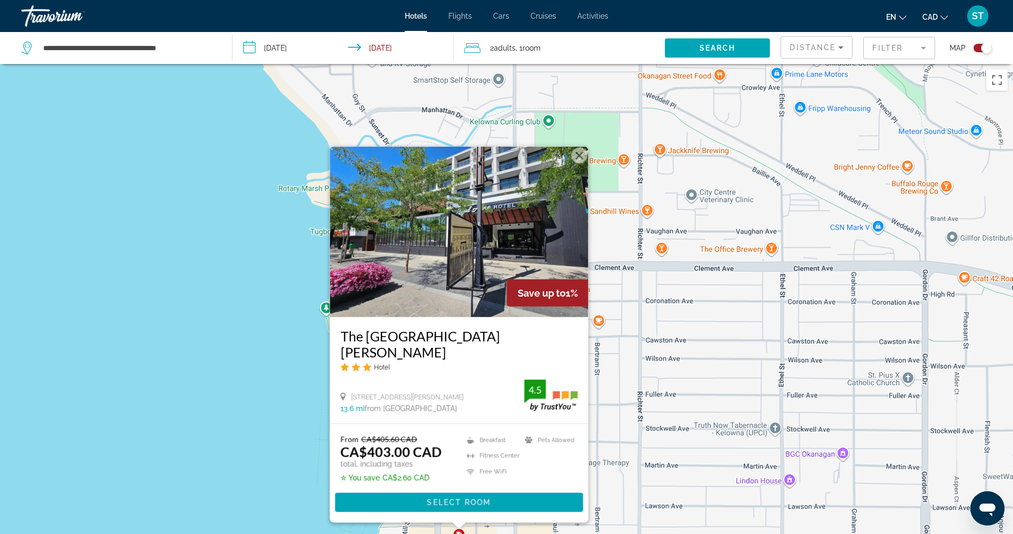
click at [579, 147] on button "Close" at bounding box center [580, 155] width 16 height 16
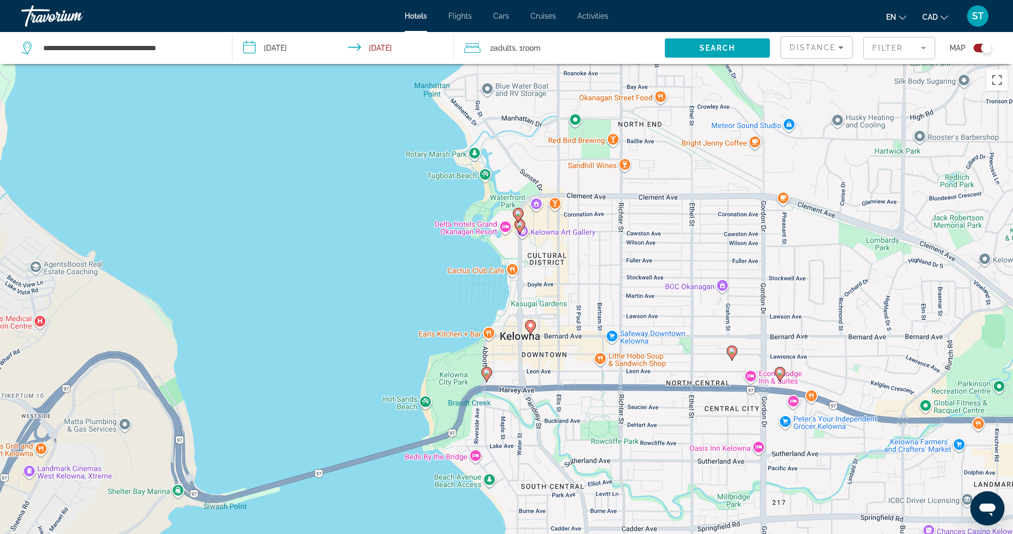
drag, startPoint x: 587, startPoint y: 315, endPoint x: 590, endPoint y: 288, distance: 26.3
click at [590, 288] on div "To activate drag with keyboard, press Alt + Enter. Once in keyboard drag state,…" at bounding box center [506, 331] width 1013 height 534
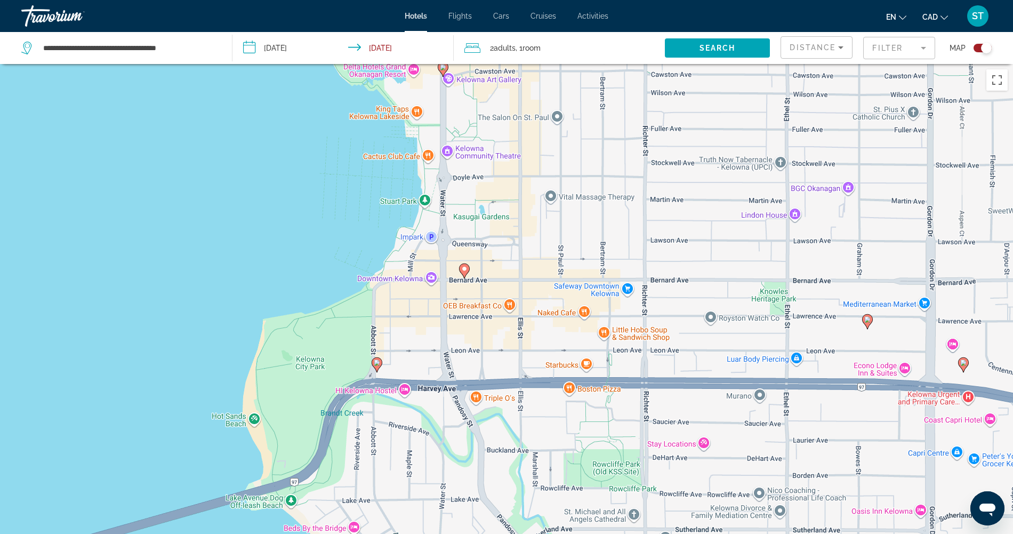
drag, startPoint x: 715, startPoint y: 405, endPoint x: 695, endPoint y: 353, distance: 55.9
click at [695, 353] on div "To activate drag with keyboard, press Alt + Enter. Once in keyboard drag state,…" at bounding box center [506, 331] width 1013 height 534
click at [904, 379] on div "To activate drag with keyboard, press Alt + Enter. Once in keyboard drag state,…" at bounding box center [506, 331] width 1013 height 534
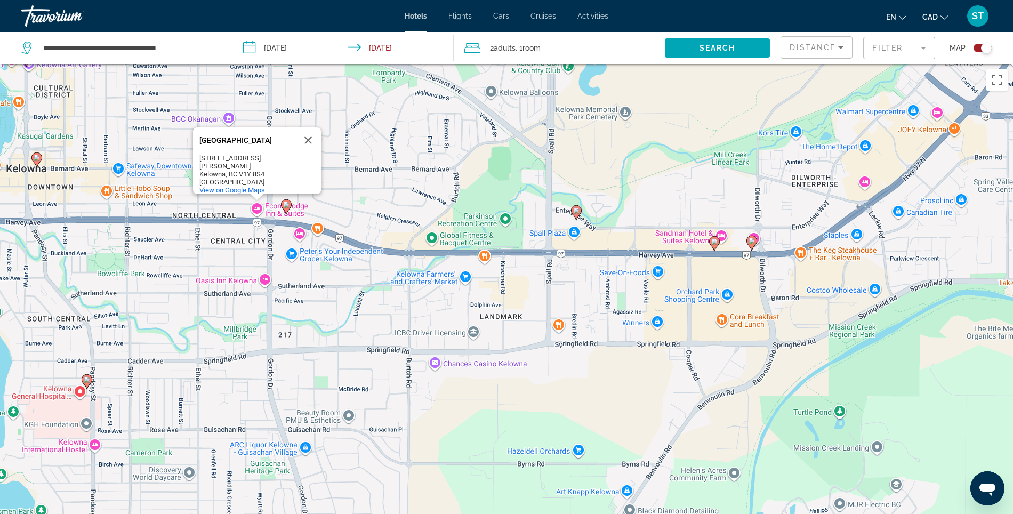
click at [259, 222] on div "To activate drag with keyboard, press Alt + Enter. Once in keyboard drag state,…" at bounding box center [506, 321] width 1013 height 514
